Goal: Task Accomplishment & Management: Use online tool/utility

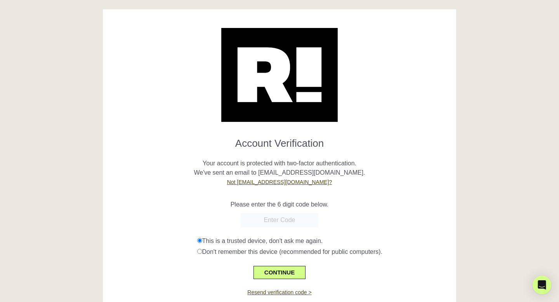
click at [304, 224] on input "text" at bounding box center [280, 220] width 78 height 14
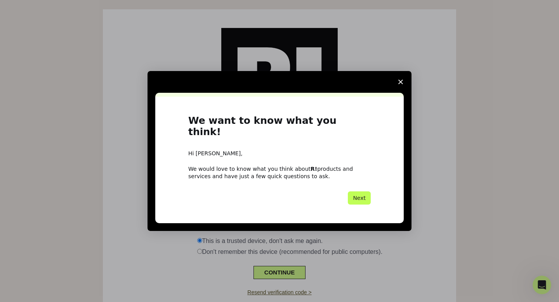
click at [364, 191] on button "Next" at bounding box center [359, 197] width 23 height 13
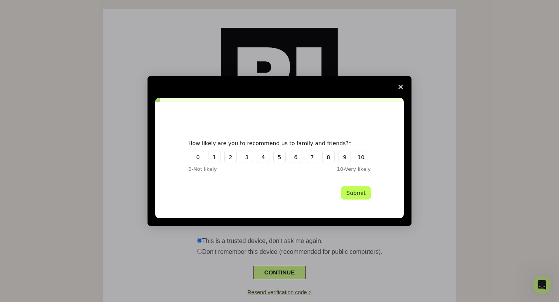
click at [363, 193] on button "Submit" at bounding box center [356, 192] width 30 height 13
click at [355, 165] on div "How likely are you to recommend us to family and friends? 0 1 2 3 4 5 6 7 8 9 1…" at bounding box center [279, 156] width 182 height 33
click at [359, 162] on button "10" at bounding box center [361, 157] width 12 height 12
click at [359, 188] on button "Submit" at bounding box center [356, 192] width 30 height 13
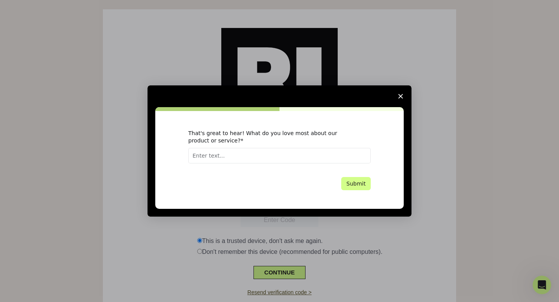
click at [400, 96] on icon "Close survey" at bounding box center [400, 96] width 5 height 5
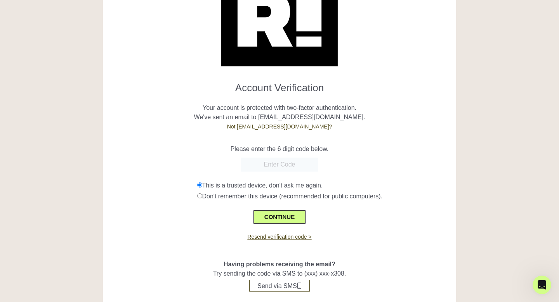
scroll to position [63, 0]
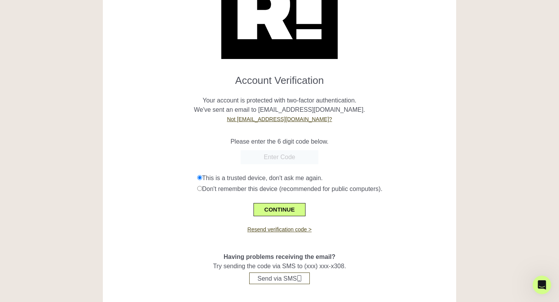
click at [273, 158] on input "text" at bounding box center [280, 157] width 78 height 14
paste input "834986"
type input "834986"
click at [270, 207] on button "CONTINUE" at bounding box center [280, 209] width 52 height 13
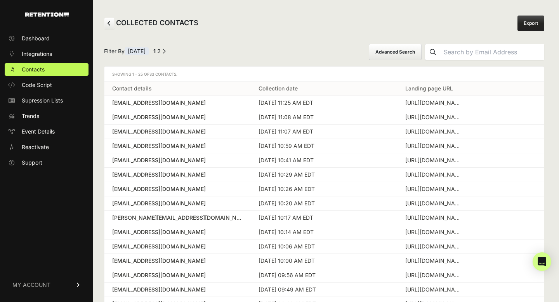
click at [210, 103] on div "sylviawgx@yahoo.com" at bounding box center [177, 103] width 131 height 8
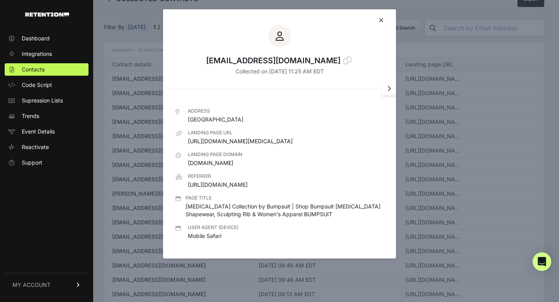
scroll to position [26, 0]
click at [386, 18] on div "sylviawgx@yahoo.com Collected on Aug 12 2025 - 11:25 AM EDT" at bounding box center [279, 45] width 233 height 72
click at [378, 22] on div at bounding box center [279, 20] width 208 height 9
click at [381, 17] on icon at bounding box center [381, 20] width 5 height 6
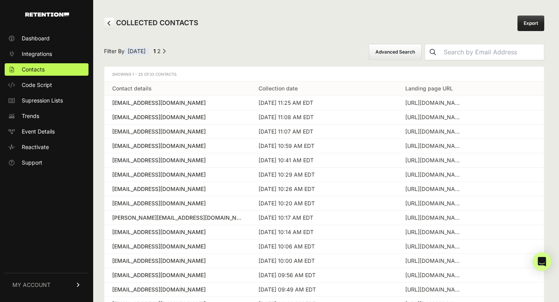
scroll to position [172, 0]
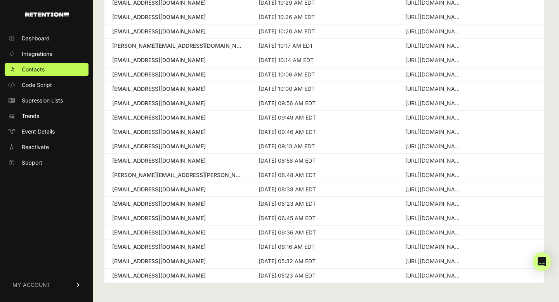
click at [156, 219] on div "umsuleiman2014@gmail.com" at bounding box center [177, 218] width 131 height 8
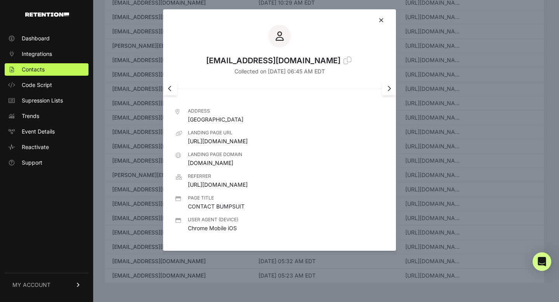
click at [383, 19] on icon at bounding box center [381, 20] width 5 height 6
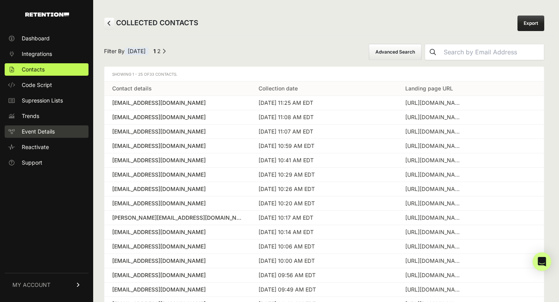
click at [41, 132] on span "Event Details" at bounding box center [38, 132] width 33 height 8
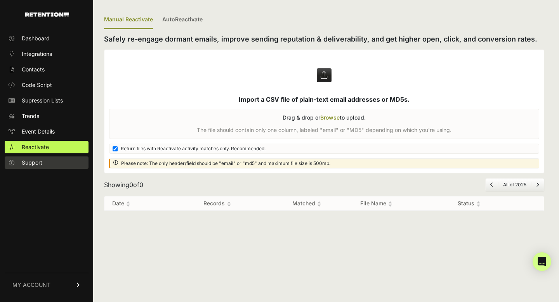
click at [39, 160] on span "Support" at bounding box center [32, 163] width 21 height 8
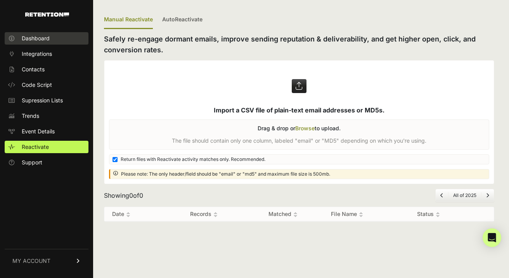
click at [43, 38] on span "Dashboard" at bounding box center [36, 39] width 28 height 8
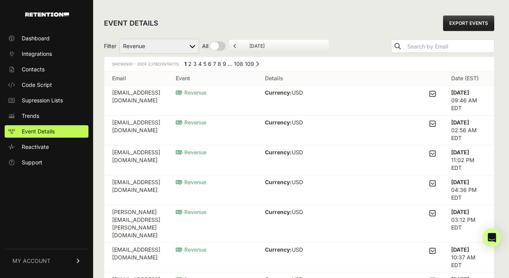
click at [435, 95] on icon at bounding box center [433, 93] width 6 height 7
click at [0, 0] on input "checkbox" at bounding box center [0, 0] width 0 height 0
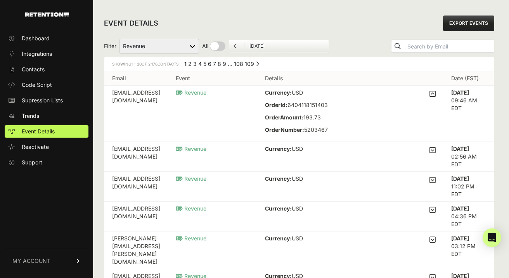
click at [435, 95] on icon at bounding box center [433, 93] width 6 height 7
click at [0, 0] on input "checkbox" at bounding box center [0, 0] width 0 height 0
